Goal: Navigation & Orientation: Find specific page/section

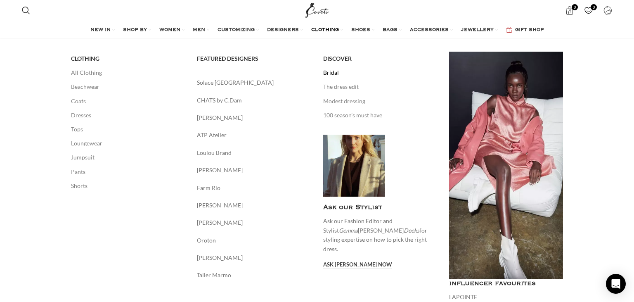
click at [334, 79] on link "Bridal" at bounding box center [380, 73] width 114 height 14
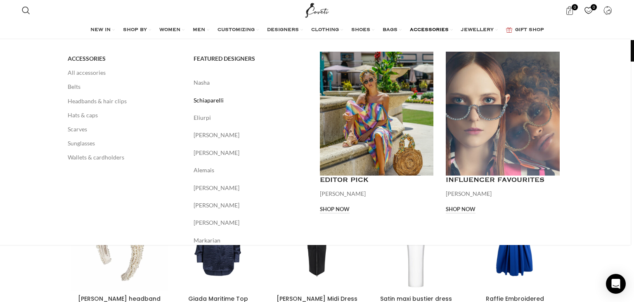
click at [213, 102] on link "Schiaparelli" at bounding box center [251, 100] width 114 height 9
